Goal: Information Seeking & Learning: Understand process/instructions

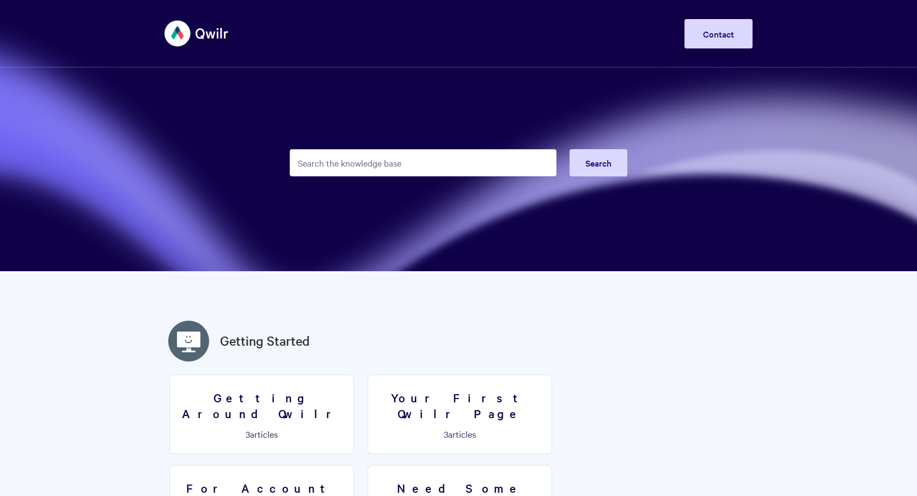
drag, startPoint x: 0, startPoint y: 0, endPoint x: 357, endPoint y: 171, distance: 395.9
click at [357, 171] on input "Search the knowledge base" at bounding box center [423, 162] width 267 height 27
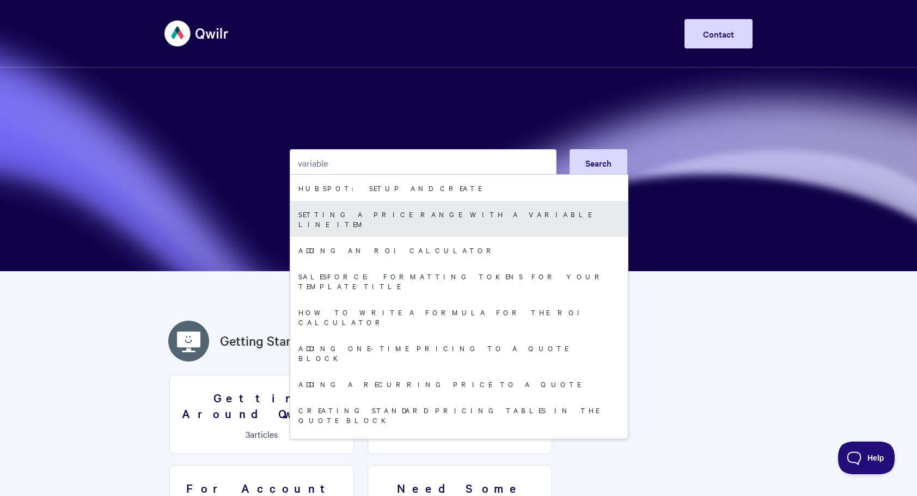
type input "variable"
click at [399, 205] on link "Setting a price range with a Variable line item" at bounding box center [459, 219] width 338 height 36
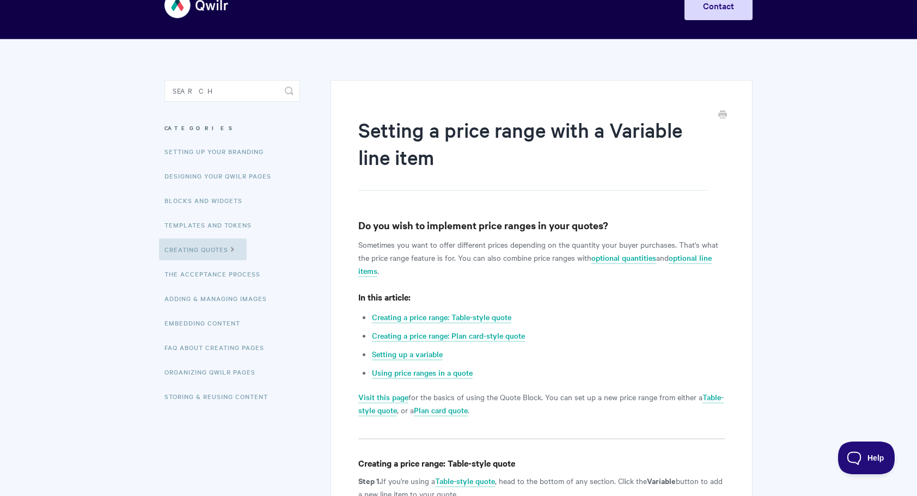
scroll to position [218, 0]
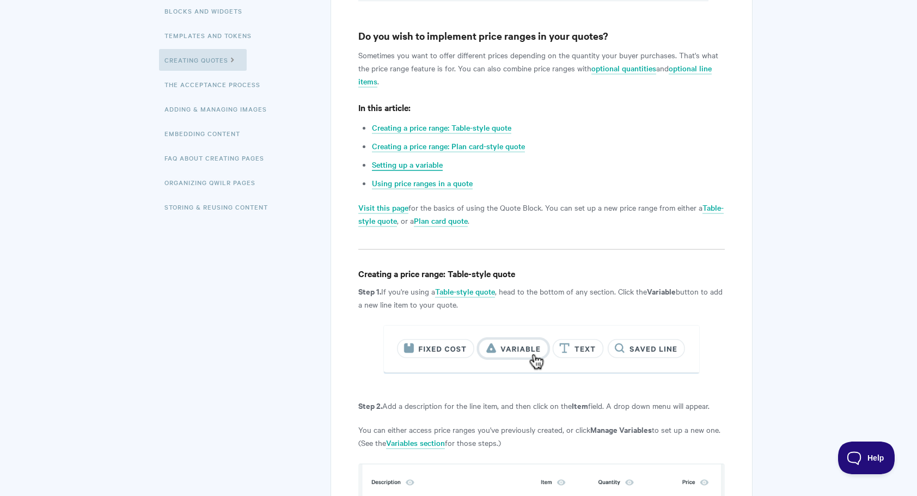
click at [387, 164] on link "Setting up a variable" at bounding box center [407, 165] width 71 height 12
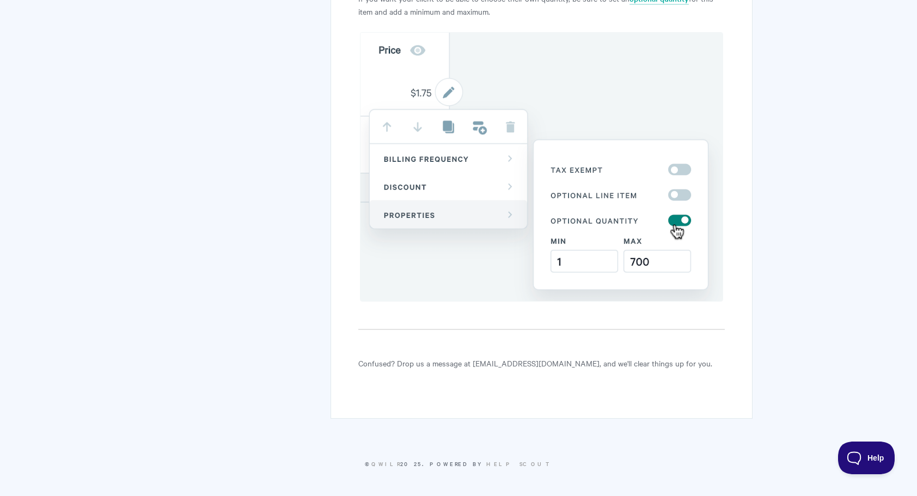
scroll to position [3197, 0]
